Goal: Information Seeking & Learning: Understand process/instructions

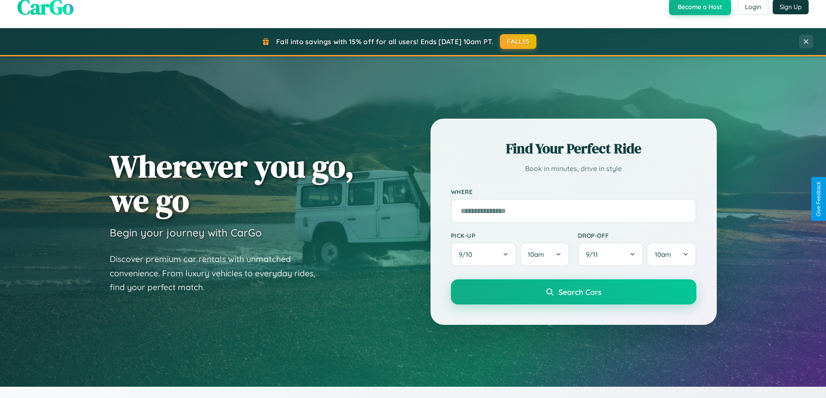
scroll to position [596, 0]
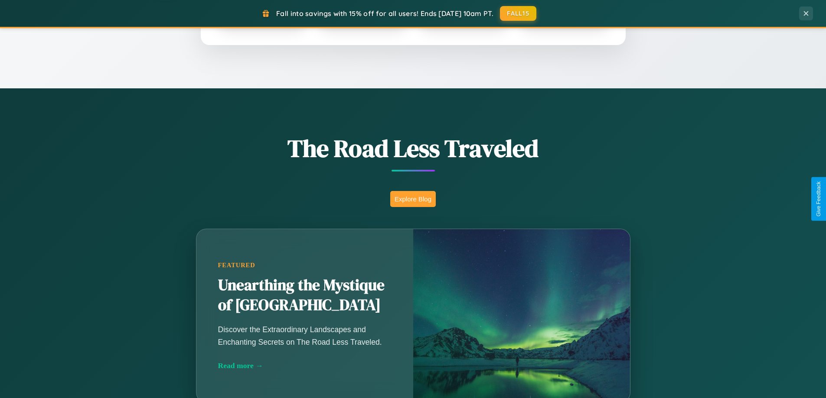
click at [413, 199] on button "Explore Blog" at bounding box center [413, 199] width 46 height 16
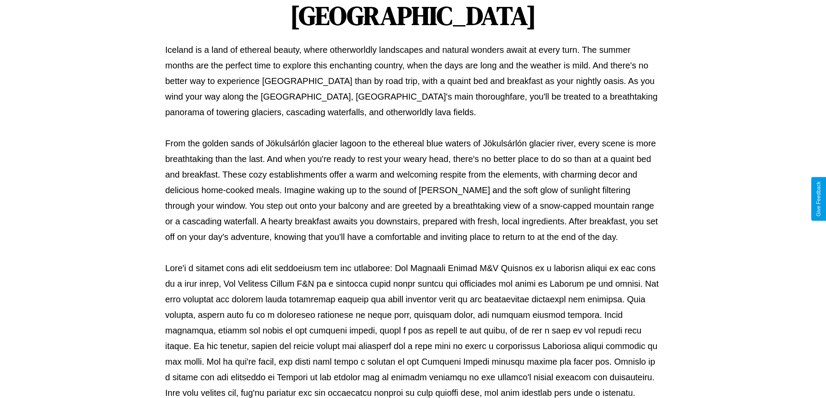
scroll to position [280, 0]
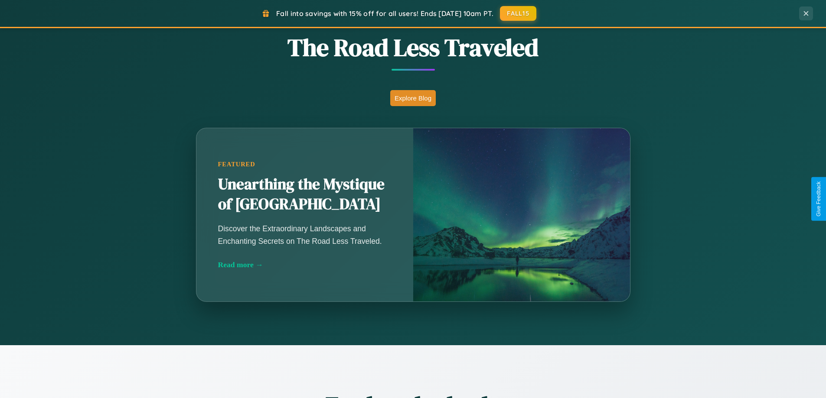
scroll to position [1668, 0]
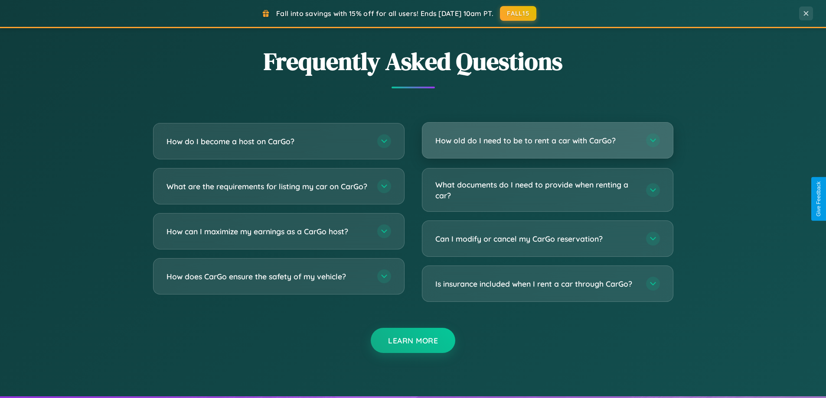
click at [547, 140] on h3 "How old do I need to be to rent a car with CarGo?" at bounding box center [536, 140] width 202 height 11
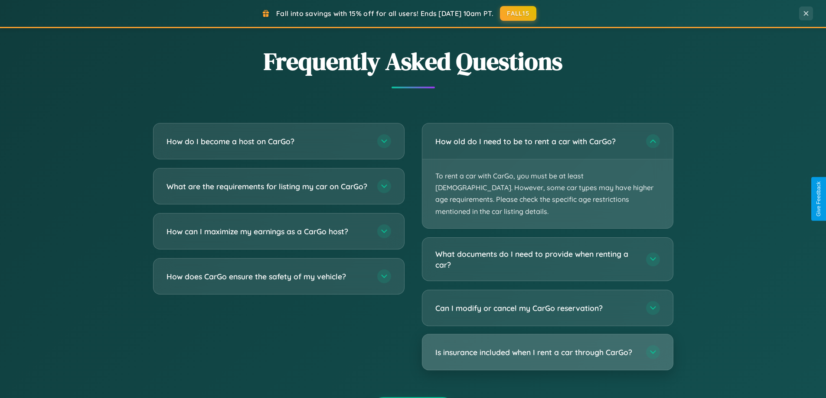
click at [547, 347] on h3 "Is insurance included when I rent a car through CarGo?" at bounding box center [536, 352] width 202 height 11
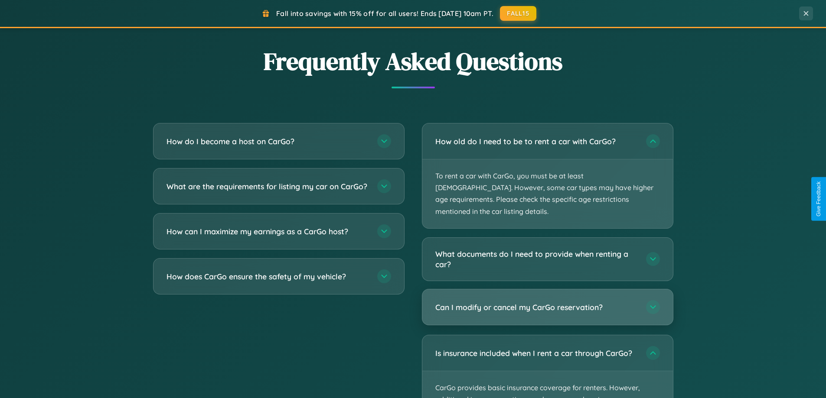
click at [547, 302] on h3 "Can I modify or cancel my CarGo reservation?" at bounding box center [536, 307] width 202 height 11
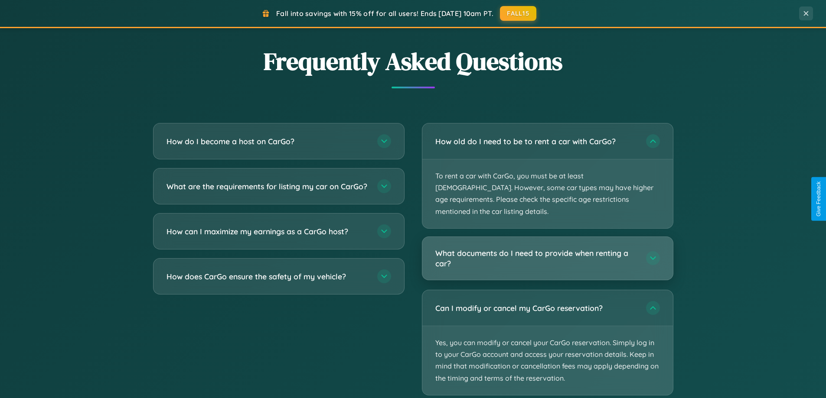
click at [547, 248] on h3 "What documents do I need to provide when renting a car?" at bounding box center [536, 258] width 202 height 21
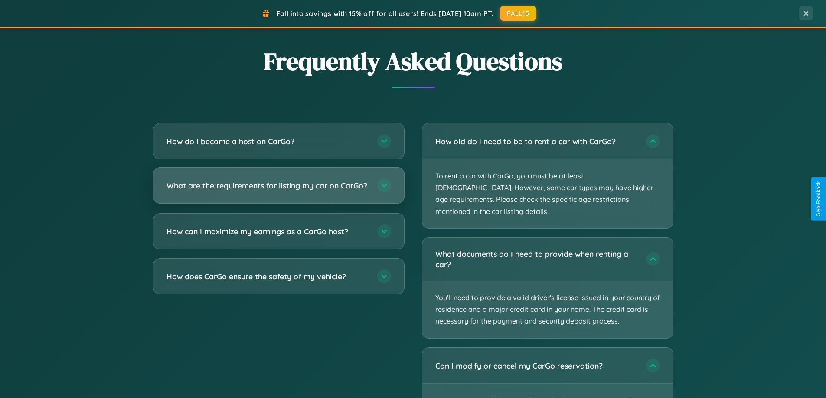
click at [278, 189] on h3 "What are the requirements for listing my car on CarGo?" at bounding box center [267, 185] width 202 height 11
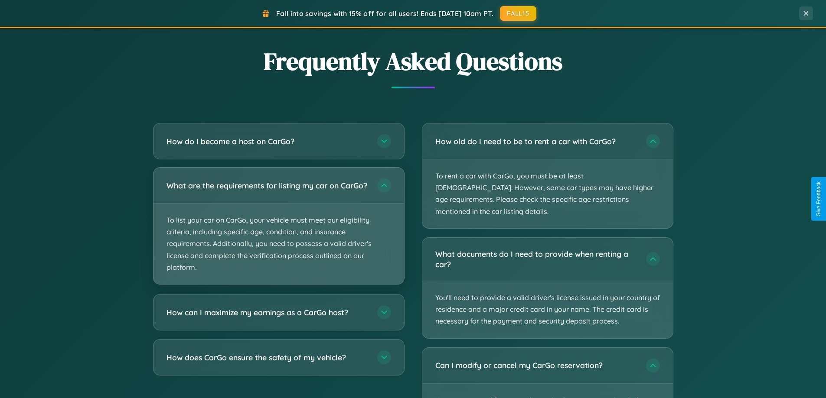
click at [278, 230] on p "To list your car on CarGo, your vehicle must meet our eligibility criteria, inc…" at bounding box center [278, 244] width 250 height 81
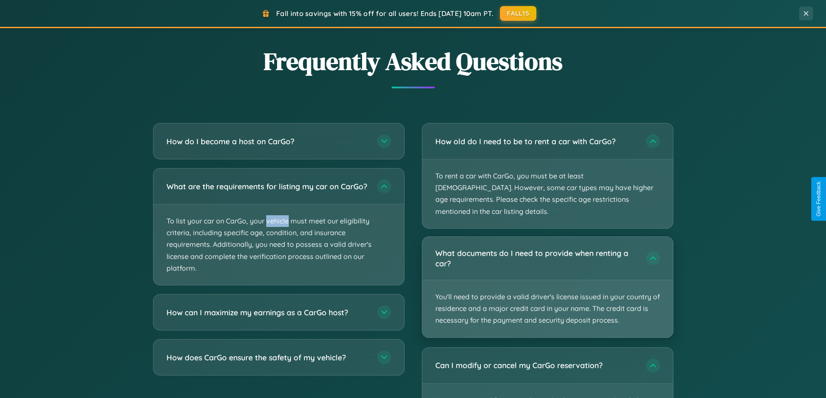
click at [547, 280] on p "You'll need to provide a valid driver's license issued in your country of resid…" at bounding box center [547, 308] width 250 height 57
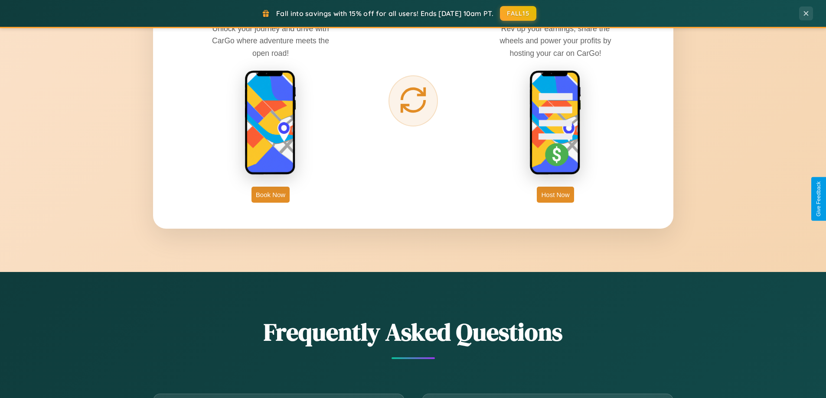
scroll to position [1392, 0]
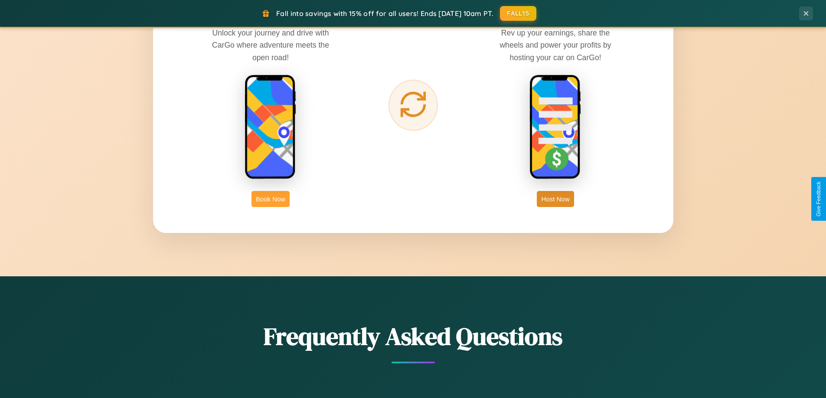
click at [270, 199] on button "Book Now" at bounding box center [270, 199] width 38 height 16
